Goal: Task Accomplishment & Management: Manage account settings

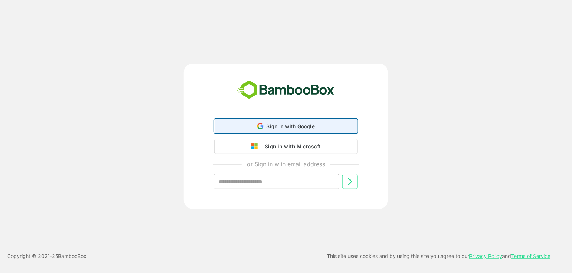
click at [302, 120] on div "Sign in with Google Sign in with Google. Opens in new tab" at bounding box center [286, 126] width 134 height 14
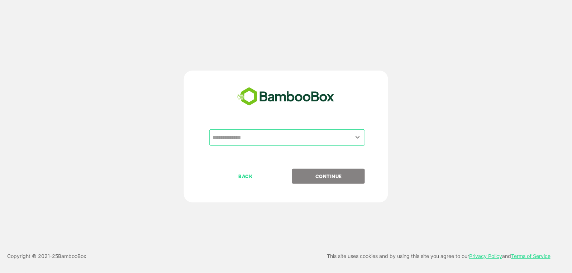
click at [363, 139] on input "text" at bounding box center [287, 138] width 153 height 14
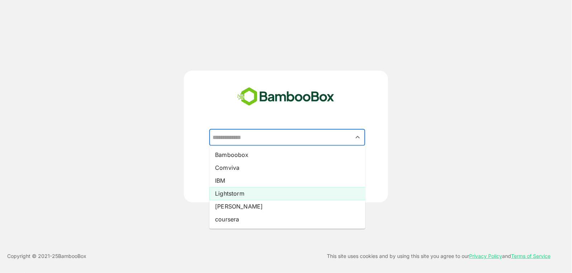
click at [273, 199] on li "Lightstorm" at bounding box center [287, 194] width 156 height 13
type input "**********"
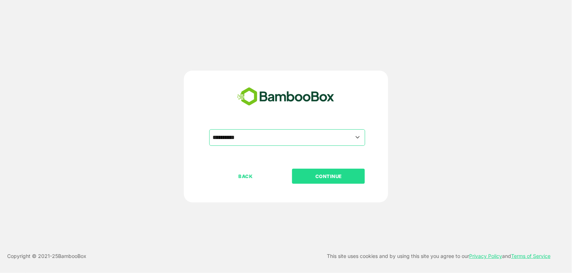
click at [327, 185] on div "BACK CONTINUE" at bounding box center [292, 199] width 166 height 61
click at [327, 181] on button "CONTINUE" at bounding box center [328, 176] width 73 height 15
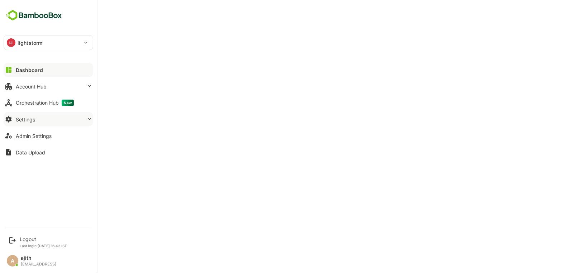
click at [55, 118] on button "Settings" at bounding box center [49, 119] width 90 height 14
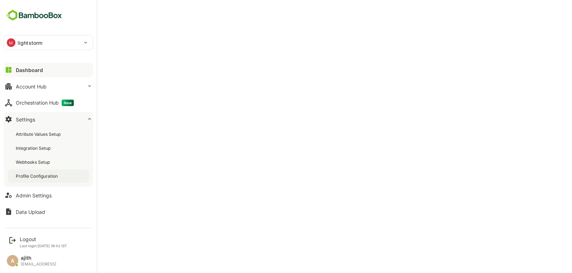
click at [43, 174] on div "Profile Configuration" at bounding box center [37, 176] width 43 height 6
click at [46, 72] on button "Dashboard" at bounding box center [49, 70] width 90 height 14
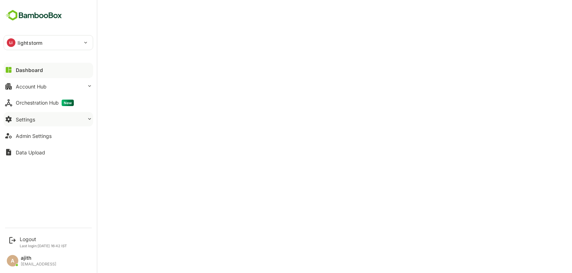
click at [40, 120] on button "Settings" at bounding box center [49, 119] width 90 height 14
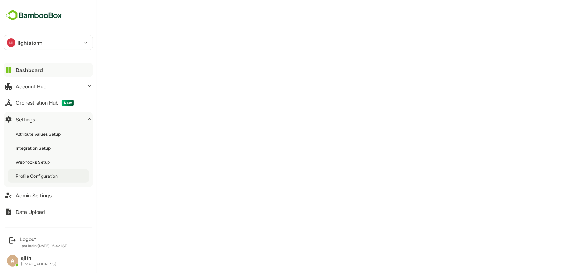
click at [51, 175] on div "Profile Configuration" at bounding box center [37, 176] width 43 height 6
click at [24, 72] on div "Dashboard" at bounding box center [29, 70] width 26 height 6
